Goal: Navigation & Orientation: Find specific page/section

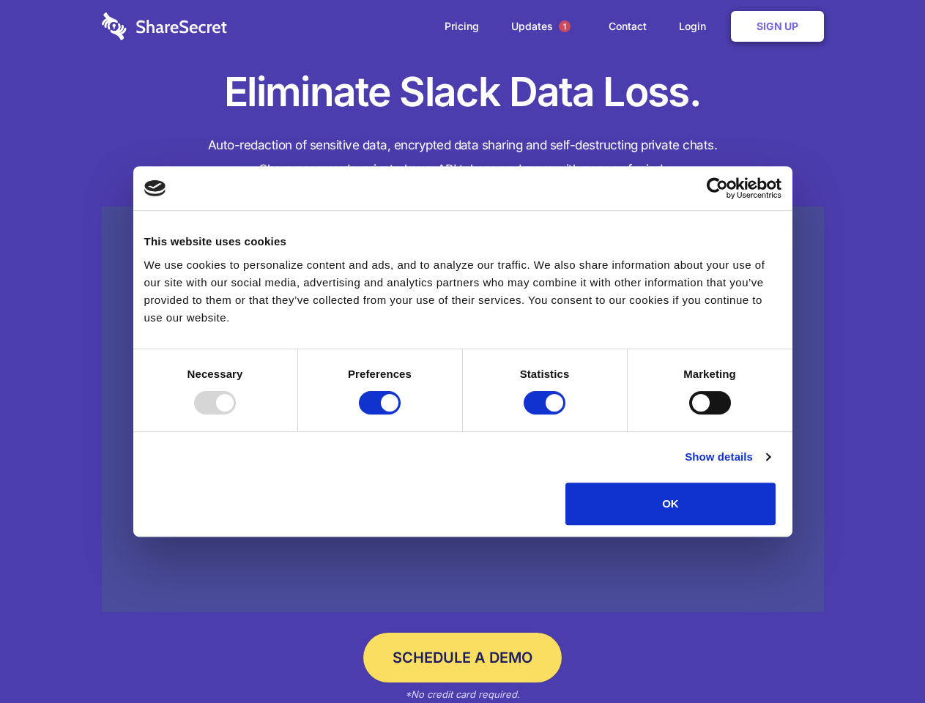
click at [236, 414] on div at bounding box center [215, 402] width 42 height 23
click at [400, 414] on input "Preferences" at bounding box center [380, 402] width 42 height 23
checkbox input "false"
click at [546, 414] on input "Statistics" at bounding box center [545, 402] width 42 height 23
checkbox input "false"
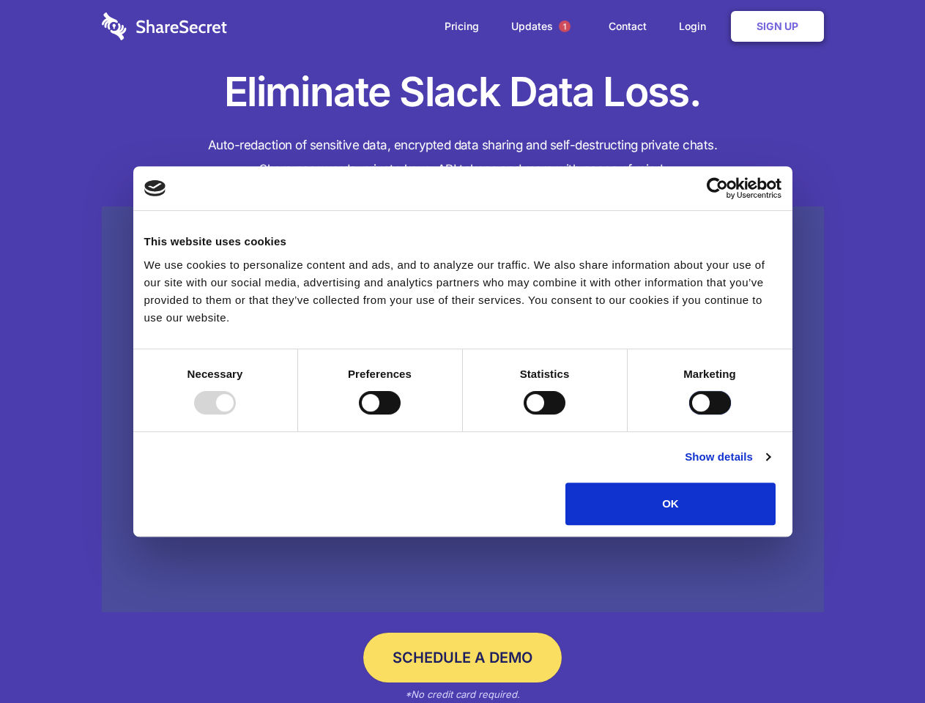
click at [689, 414] on input "Marketing" at bounding box center [710, 402] width 42 height 23
checkbox input "true"
click at [770, 466] on link "Show details" at bounding box center [727, 457] width 85 height 18
click at [0, 0] on ul "Necessary 7 Necessary cookies help make a website usable by enabling basic func…" at bounding box center [0, 0] width 0 height 0
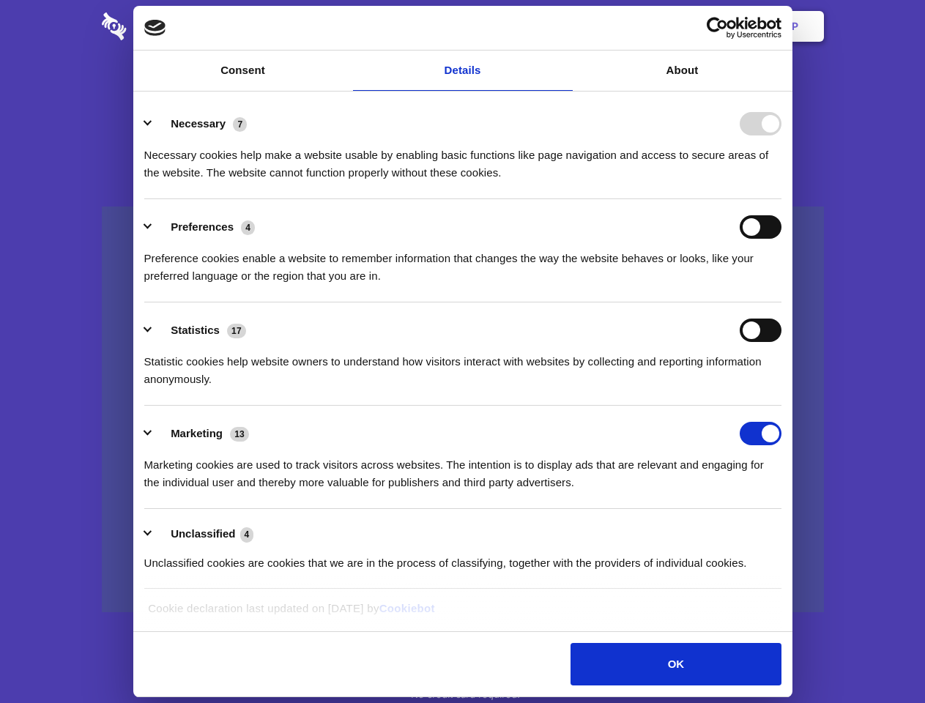
click at [564, 26] on span "1" at bounding box center [565, 27] width 12 height 12
